Goal: Task Accomplishment & Management: Complete application form

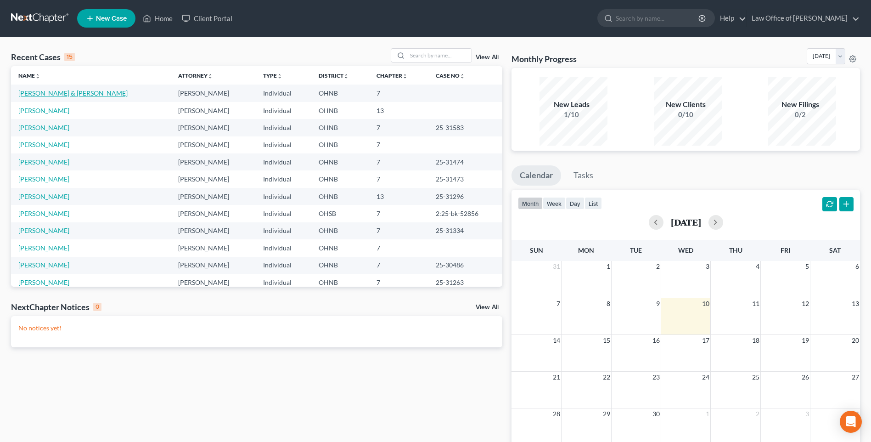
click at [72, 97] on link "[PERSON_NAME] & [PERSON_NAME]" at bounding box center [72, 93] width 109 height 8
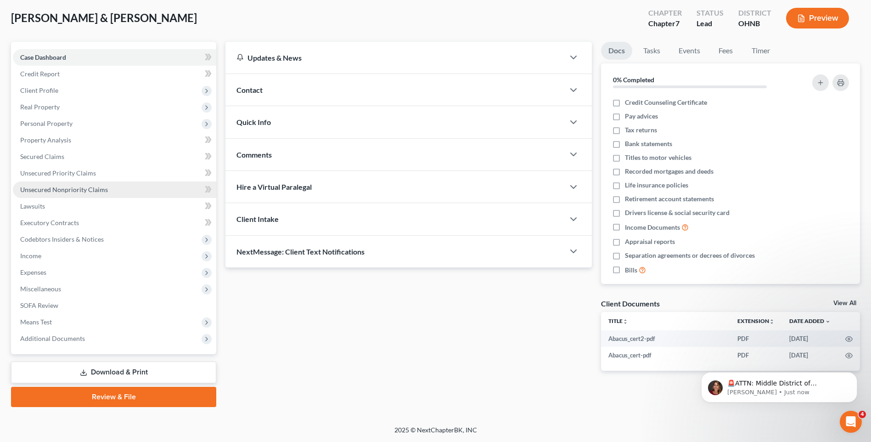
click at [69, 186] on span "Unsecured Nonpriority Claims" at bounding box center [64, 190] width 88 height 8
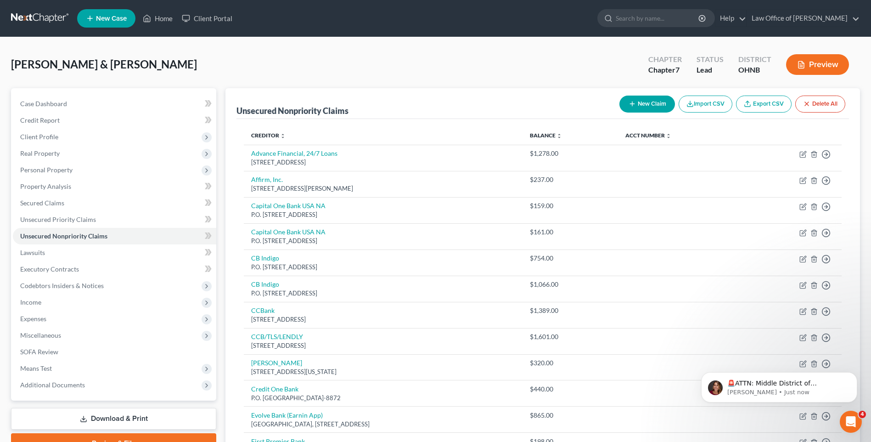
click at [623, 109] on button "New Claim" at bounding box center [648, 104] width 56 height 17
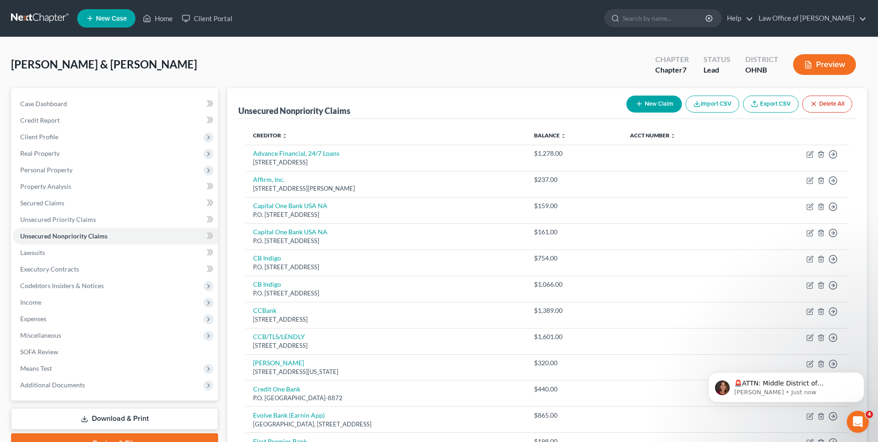
select select "2"
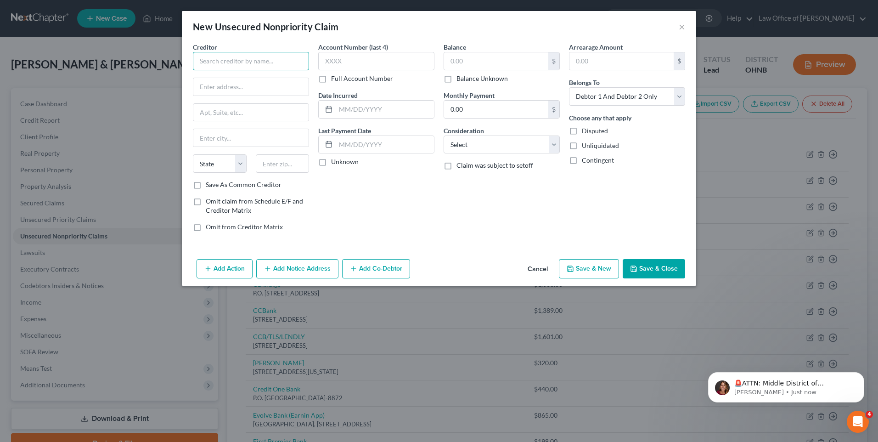
click at [244, 65] on input "text" at bounding box center [251, 61] width 116 height 18
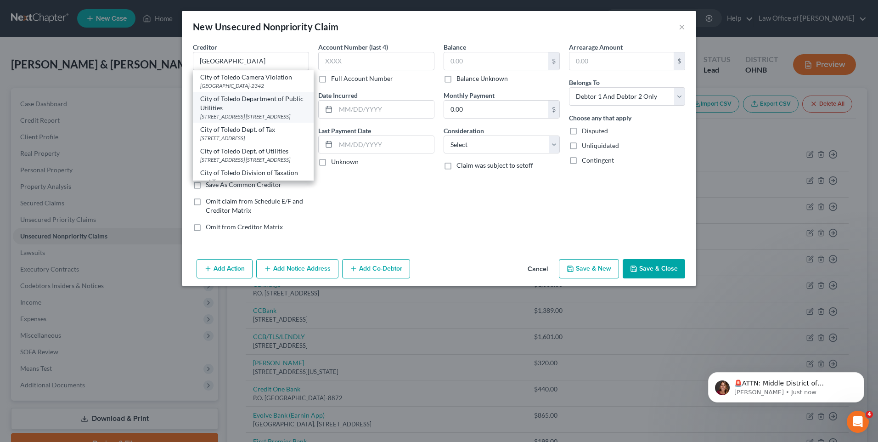
click at [240, 113] on div "City of Toledo Department of Public Utilities" at bounding box center [253, 103] width 106 height 18
type input "City of Toledo Department of Public Utilities"
type input "[STREET_ADDRESS]"
type input "Suite 100"
type input "[GEOGRAPHIC_DATA]"
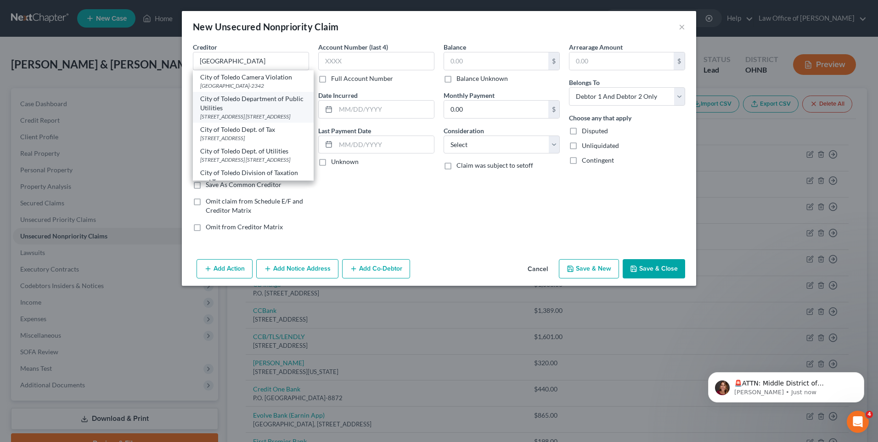
select select "36"
type input "43604"
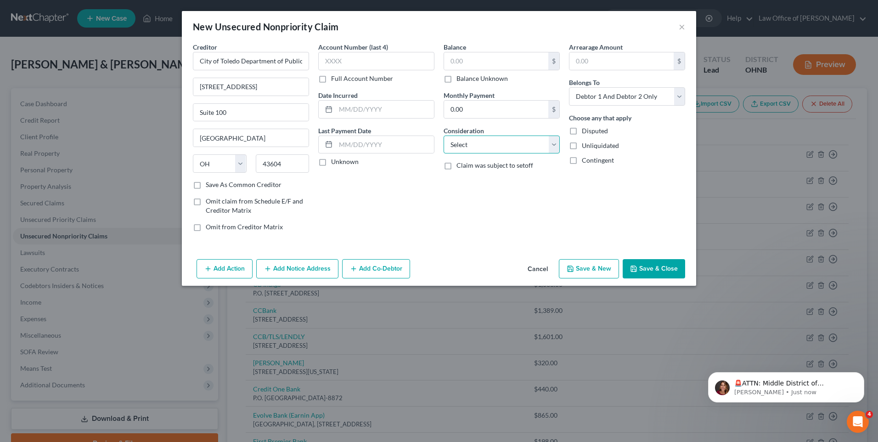
click at [483, 154] on select "Select Cable / Satellite Services Collection Agency Credit Card Debt Debt Couns…" at bounding box center [502, 144] width 116 height 18
select select "20"
click at [444, 143] on select "Select Cable / Satellite Services Collection Agency Credit Card Debt Debt Couns…" at bounding box center [502, 144] width 116 height 18
click at [480, 61] on input "text" at bounding box center [496, 60] width 104 height 17
type input "1,500"
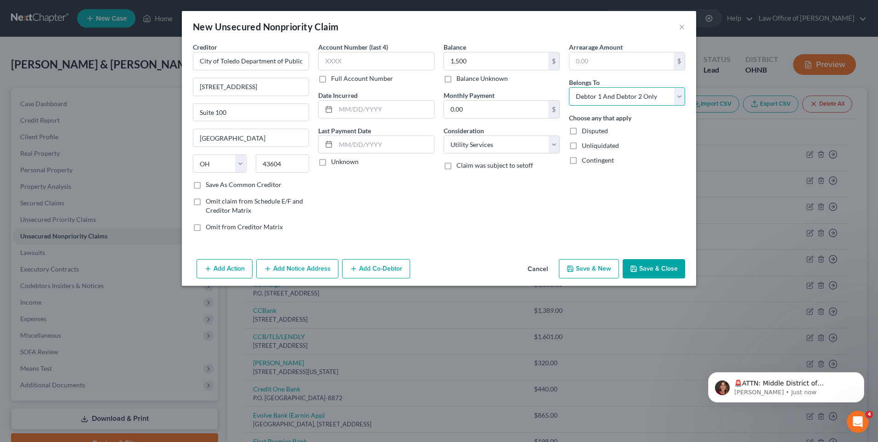
click at [652, 106] on select "Select Debtor 1 Only Debtor 2 Only Debtor 1 And Debtor 2 Only At Least One Of T…" at bounding box center [627, 96] width 116 height 18
select select "0"
click at [576, 92] on select "Select Debtor 1 Only Debtor 2 Only Debtor 1 And Debtor 2 Only At Least One Of T…" at bounding box center [627, 96] width 116 height 18
click at [671, 278] on button "Save & Close" at bounding box center [654, 268] width 62 height 19
type input "1,500.00"
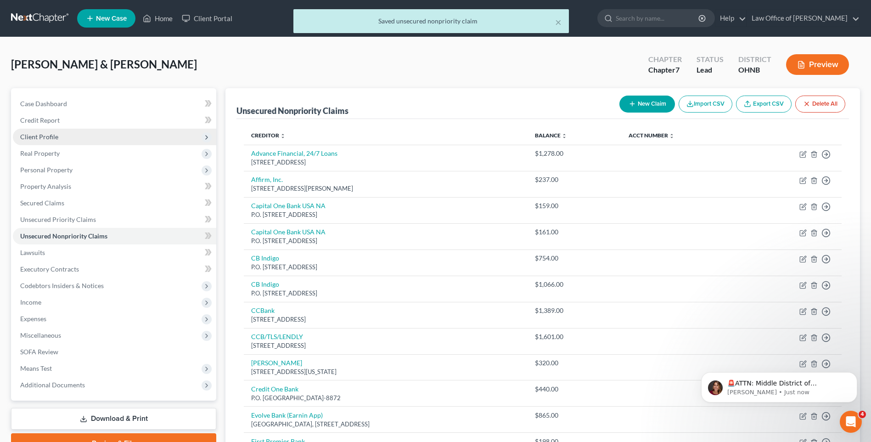
click at [45, 141] on span "Client Profile" at bounding box center [39, 137] width 38 height 8
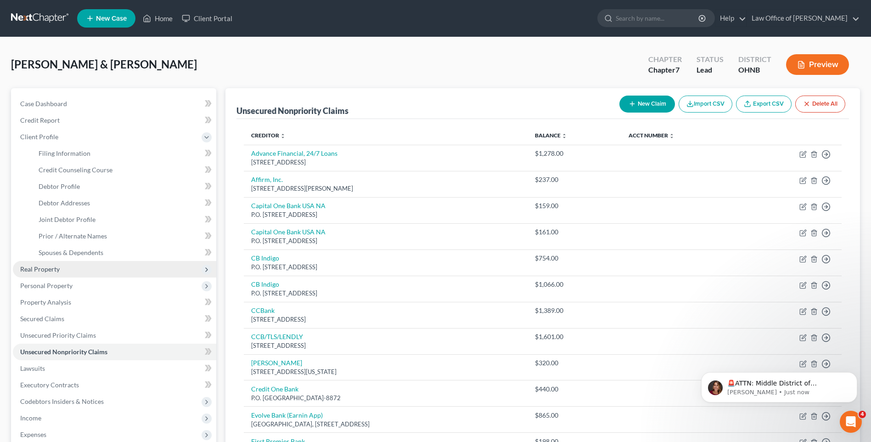
click at [51, 273] on span "Real Property" at bounding box center [40, 269] width 40 height 8
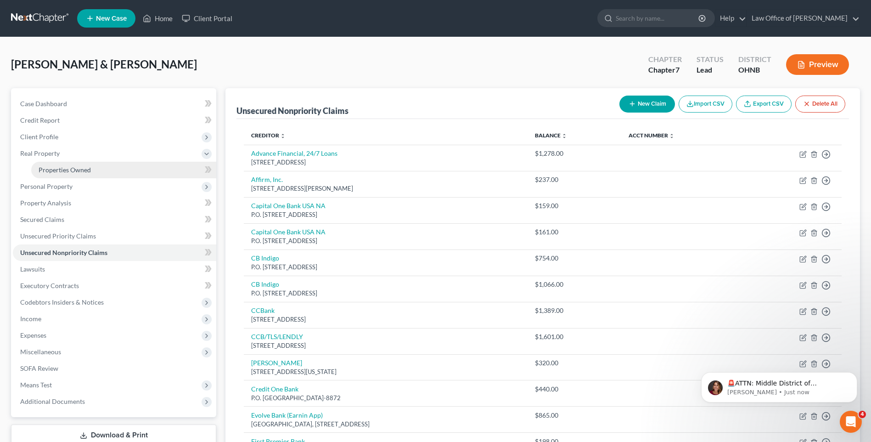
click at [72, 174] on span "Properties Owned" at bounding box center [65, 170] width 52 height 8
